Goal: Transaction & Acquisition: Purchase product/service

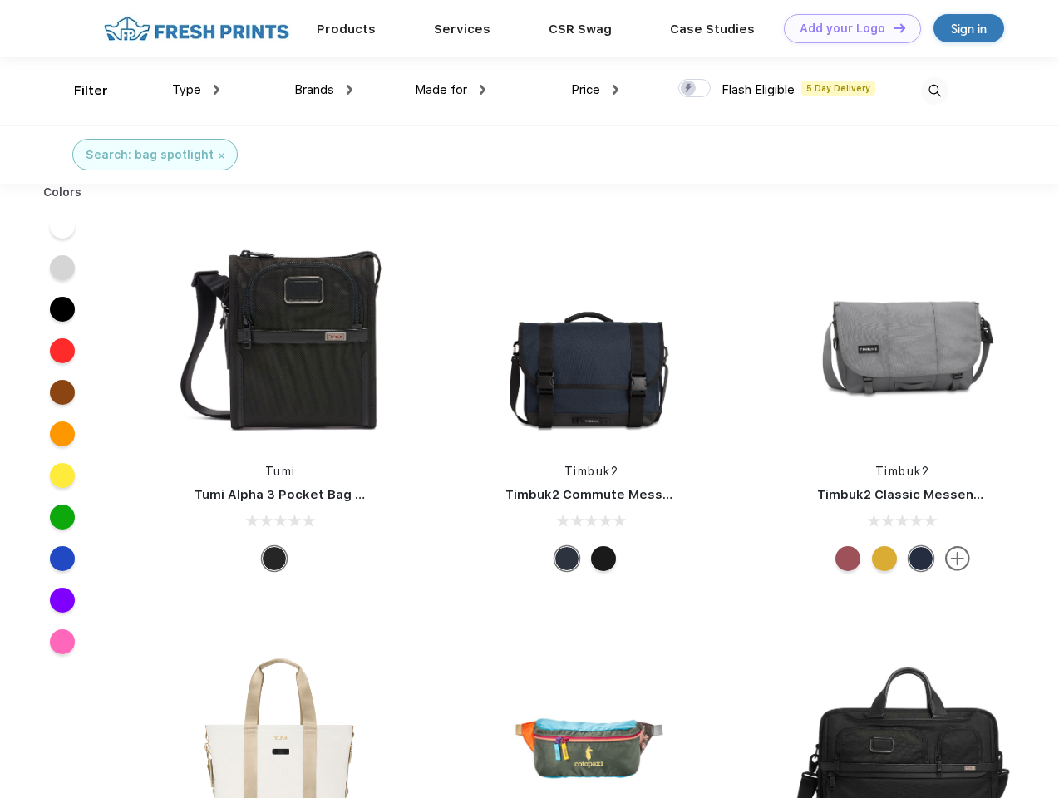
click at [847, 28] on link "Add your Logo Design Tool" at bounding box center [852, 28] width 137 height 29
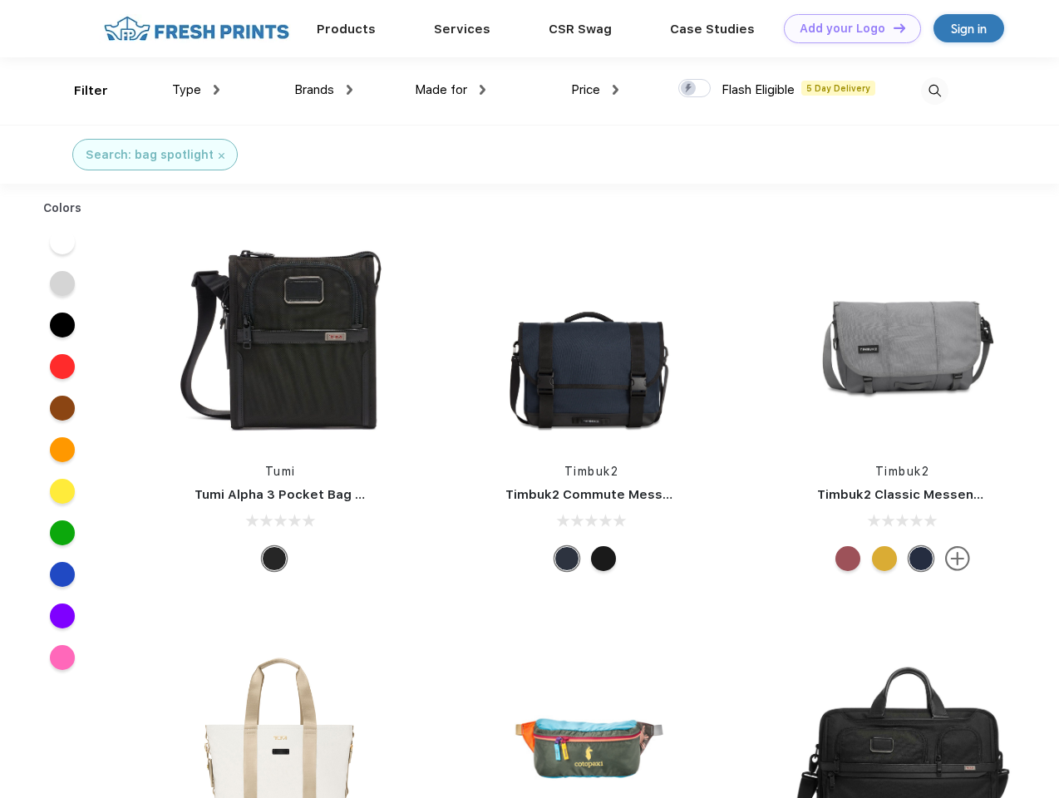
click at [0, 0] on div "Design Tool" at bounding box center [0, 0] width 0 height 0
click at [892, 27] on link "Add your Logo Design Tool" at bounding box center [852, 28] width 137 height 29
click at [80, 91] on div "Filter" at bounding box center [91, 90] width 34 height 19
click at [196, 90] on span "Type" at bounding box center [186, 89] width 29 height 15
click at [323, 90] on span "Brands" at bounding box center [314, 89] width 40 height 15
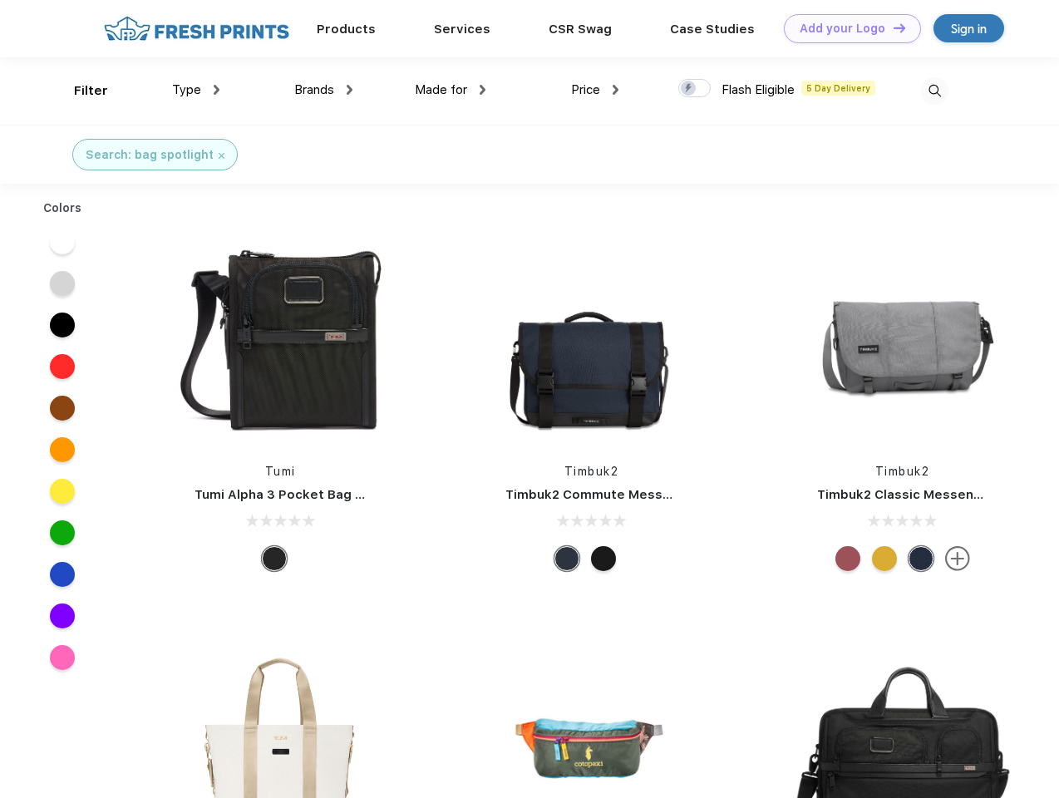
click at [451, 90] on span "Made for" at bounding box center [441, 89] width 52 height 15
click at [595, 90] on span "Price" at bounding box center [585, 89] width 29 height 15
click at [695, 89] on div at bounding box center [695, 88] width 32 height 18
click at [689, 89] on input "checkbox" at bounding box center [684, 83] width 11 height 11
click at [935, 91] on img at bounding box center [934, 90] width 27 height 27
